Goal: Obtain resource: Download file/media

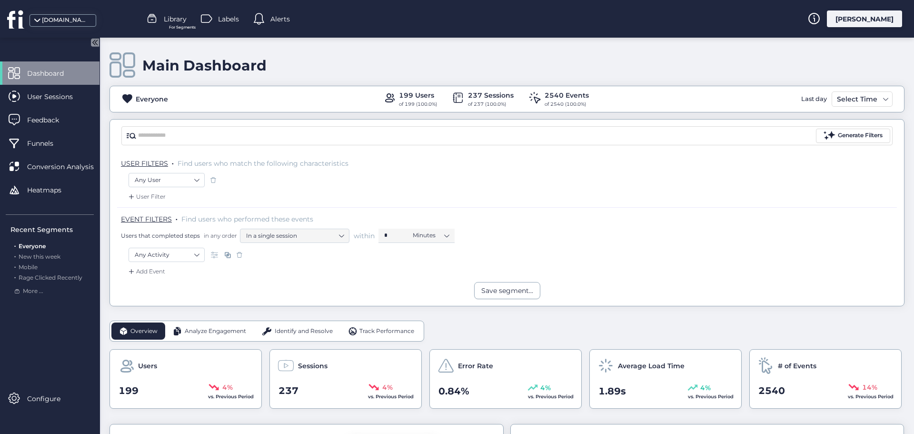
scroll to position [95, 0]
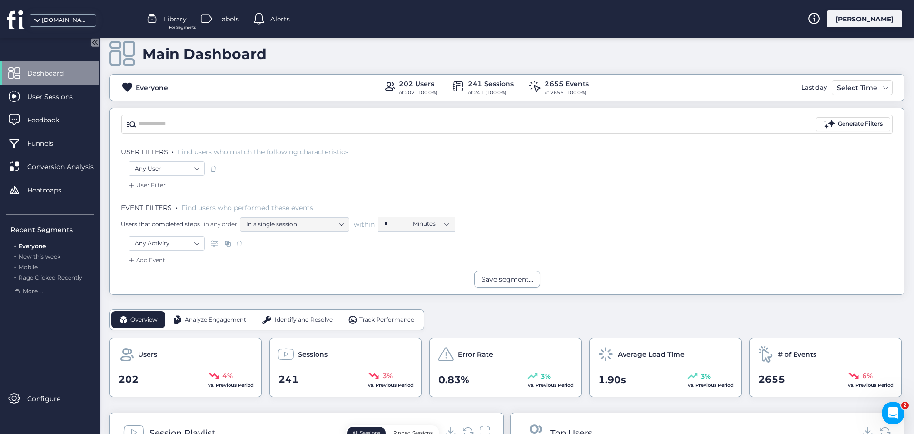
scroll to position [143, 0]
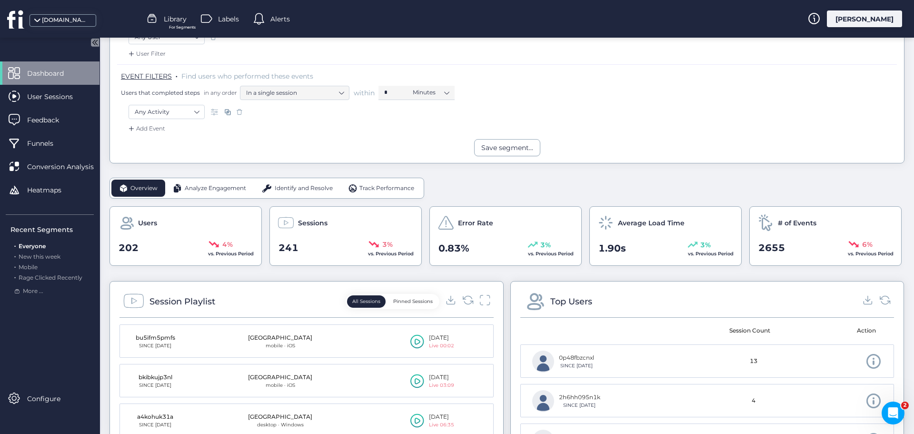
click at [197, 190] on span "Analyze Engagement" at bounding box center [215, 188] width 61 height 9
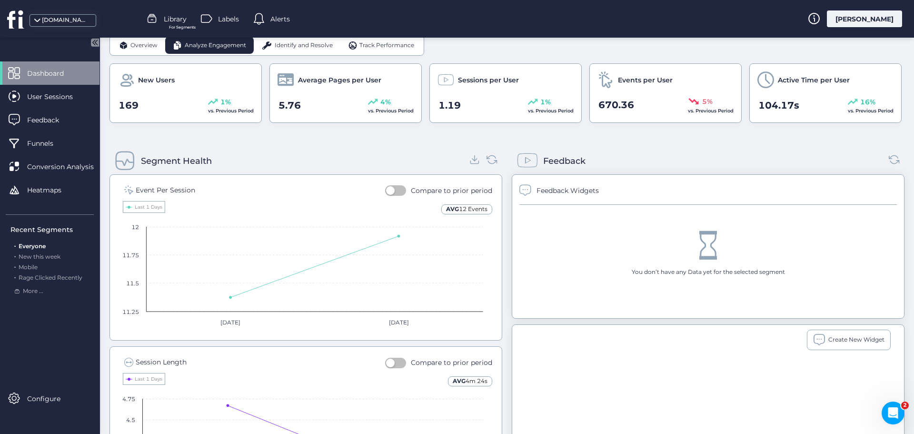
scroll to position [238, 0]
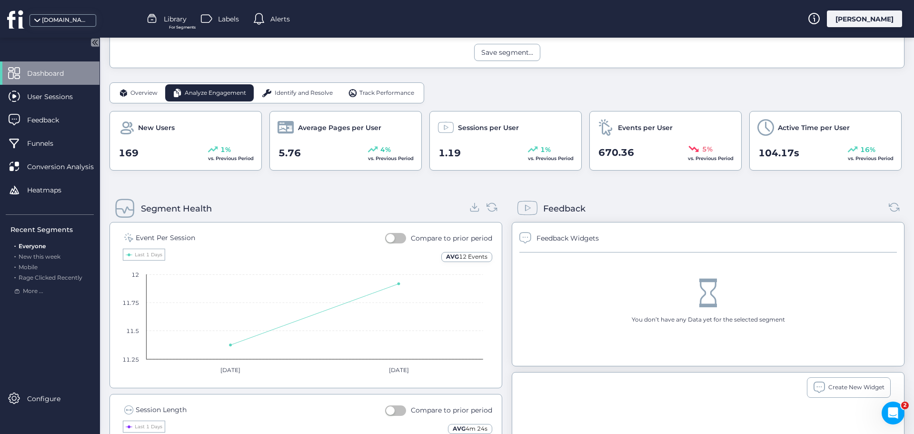
click at [307, 89] on span "Identify and Resolve" at bounding box center [304, 93] width 58 height 9
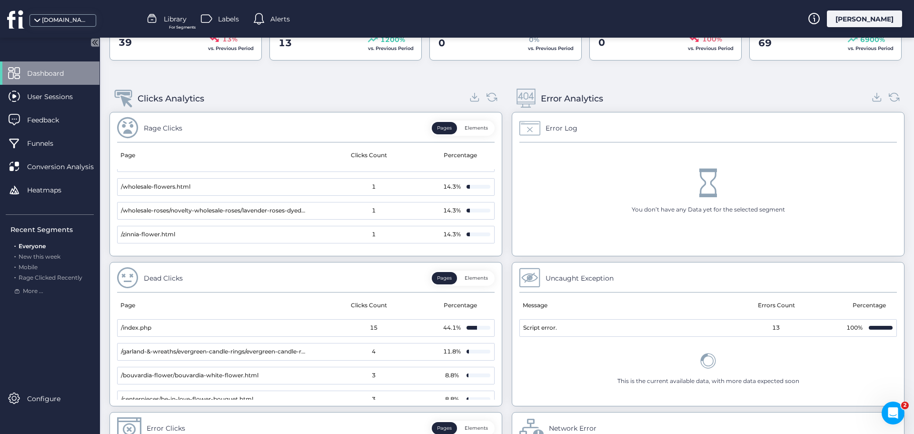
scroll to position [333, 0]
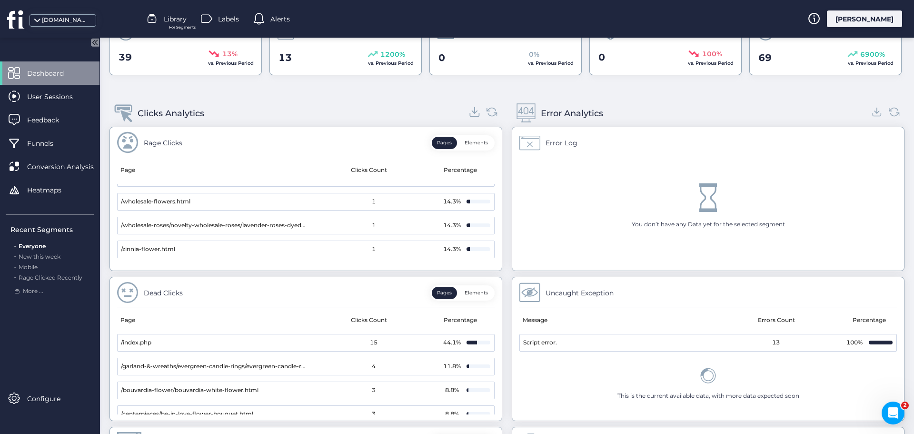
click at [473, 113] on icon at bounding box center [474, 111] width 13 height 13
click at [871, 113] on icon at bounding box center [877, 111] width 13 height 13
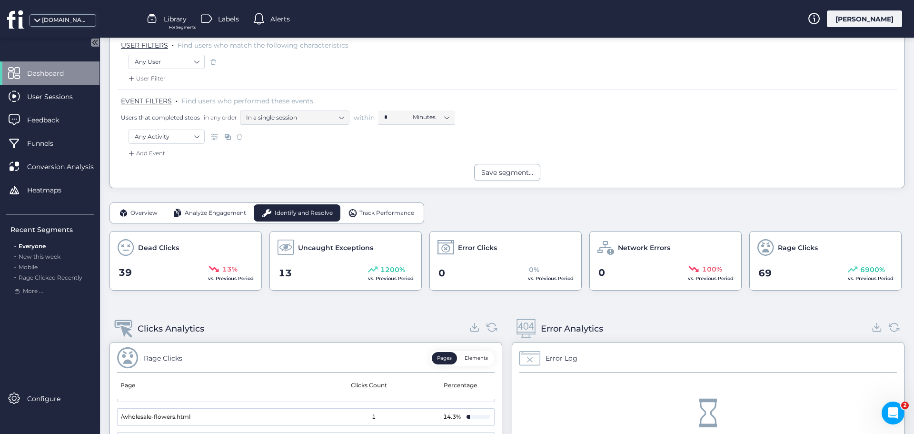
scroll to position [0, 0]
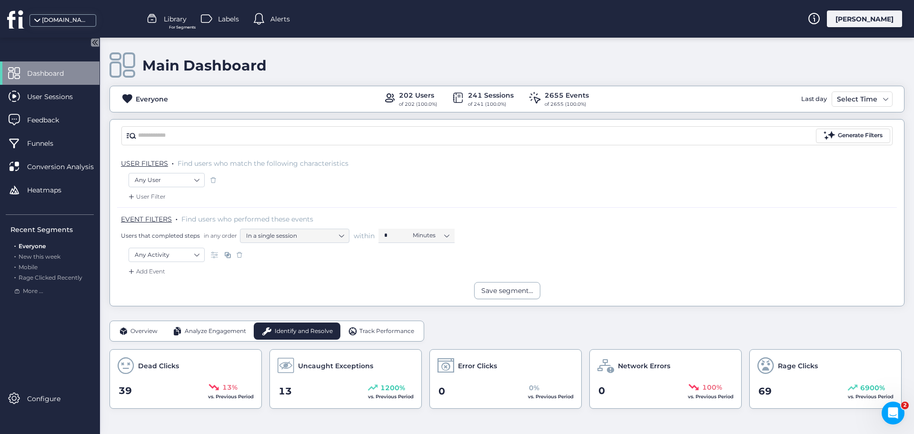
click at [379, 330] on span "Track Performance" at bounding box center [386, 330] width 55 height 9
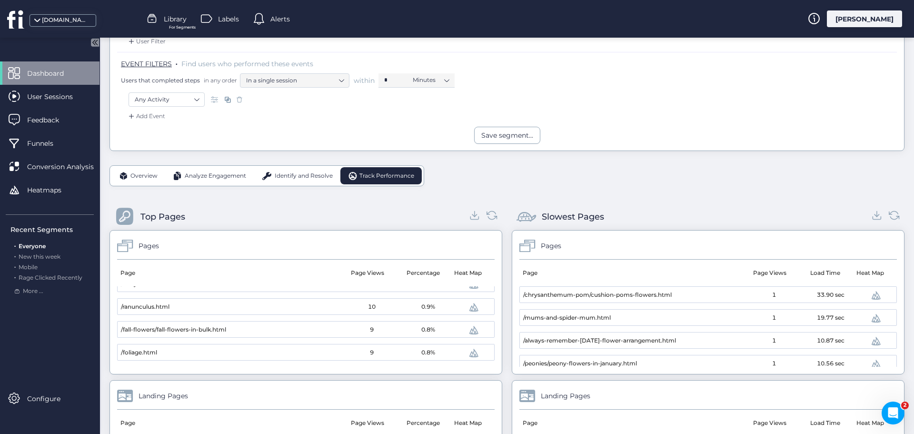
scroll to position [143, 0]
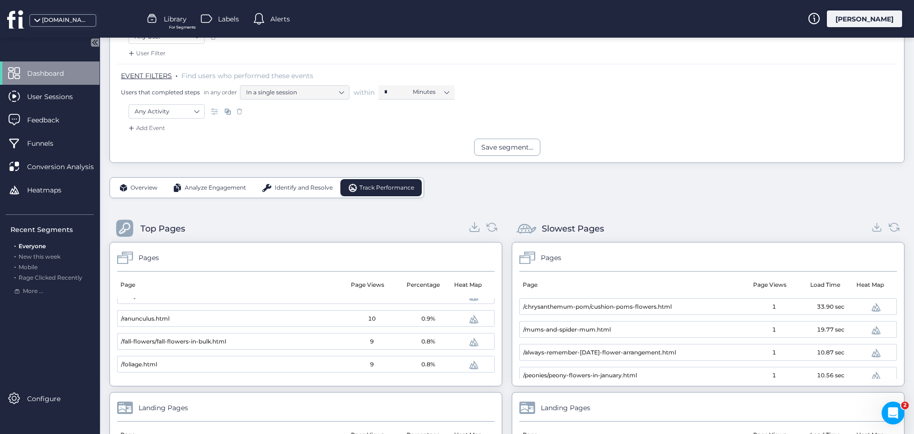
click at [471, 229] on icon at bounding box center [474, 226] width 13 height 13
click at [871, 230] on icon at bounding box center [877, 226] width 13 height 13
